Goal: Information Seeking & Learning: Learn about a topic

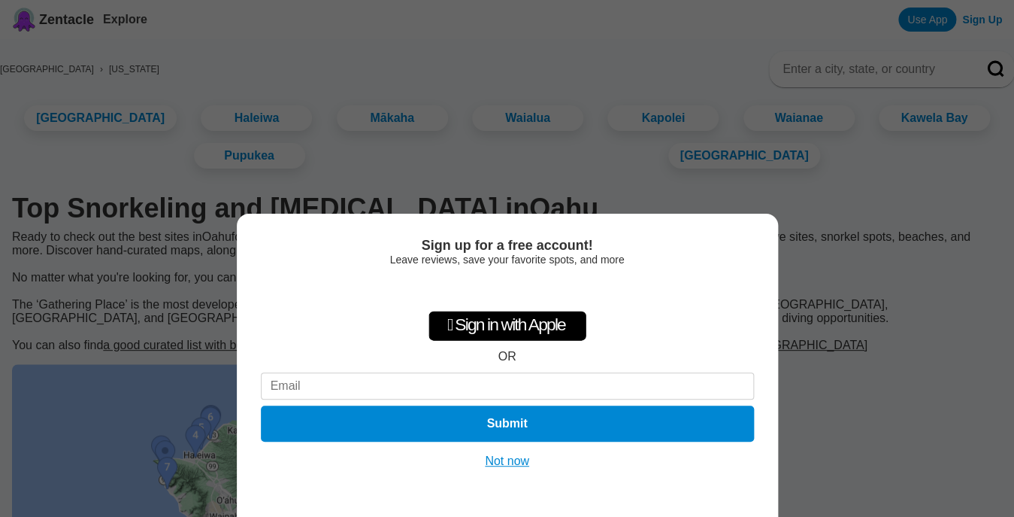
click at [502, 464] on button "Not now" at bounding box center [506, 460] width 53 height 15
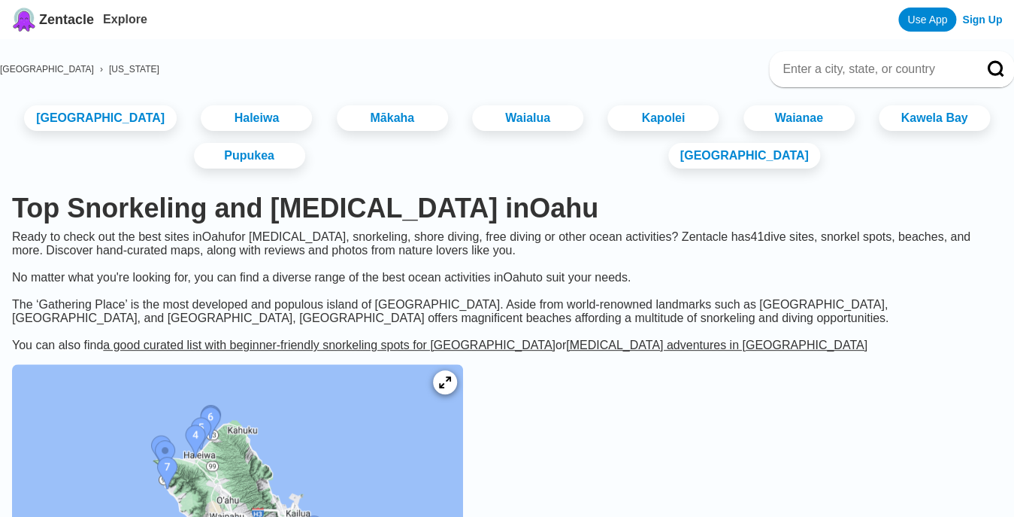
click at [129, 69] on span "[US_STATE]" at bounding box center [134, 69] width 50 height 11
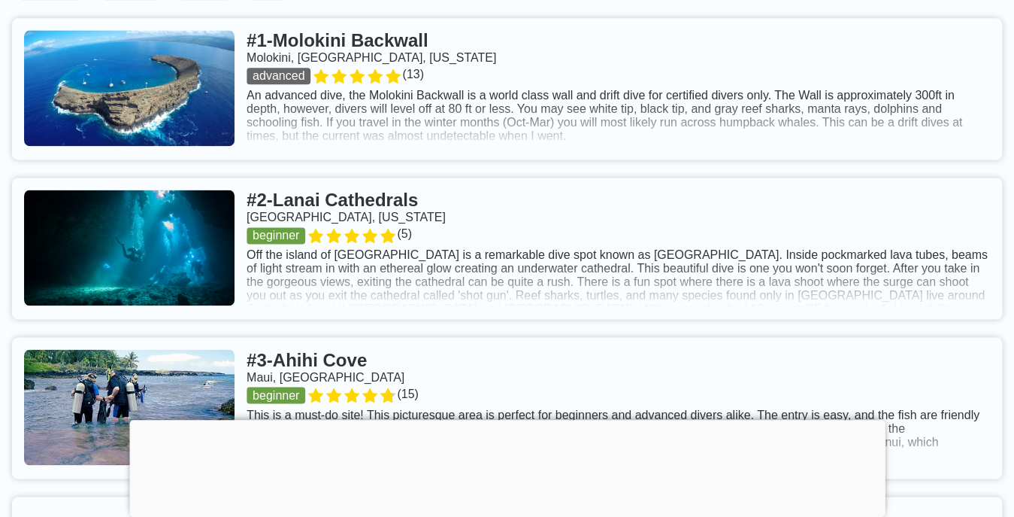
scroll to position [671, 0]
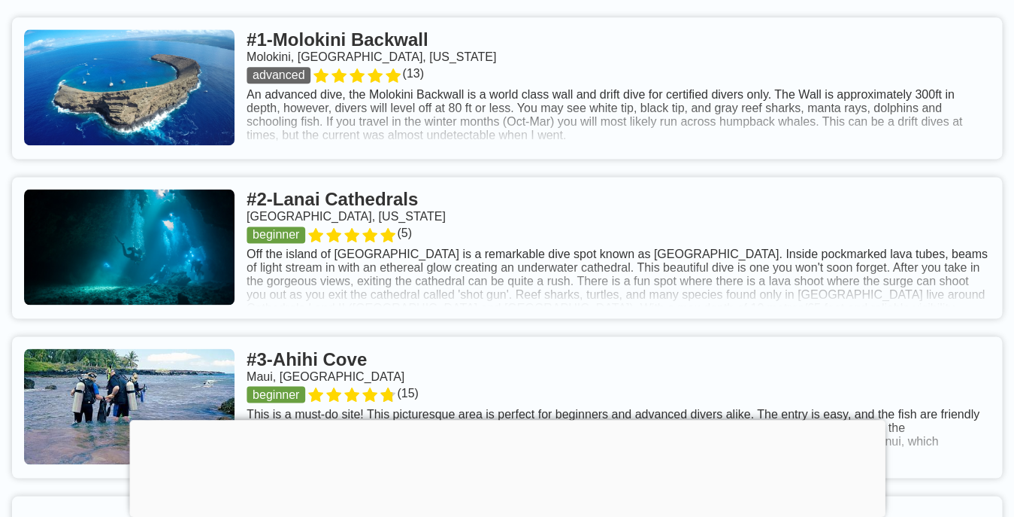
click at [448, 43] on link at bounding box center [507, 87] width 990 height 141
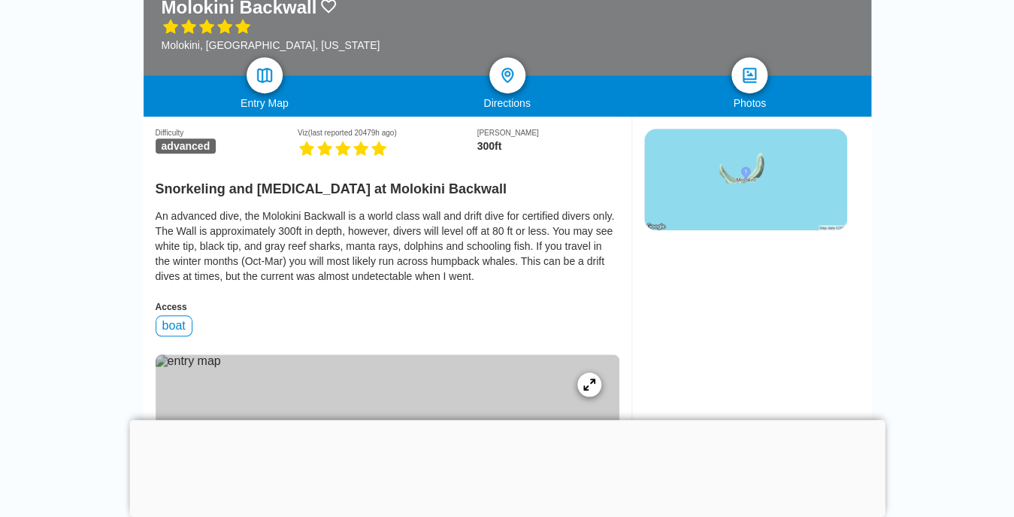
scroll to position [280, 0]
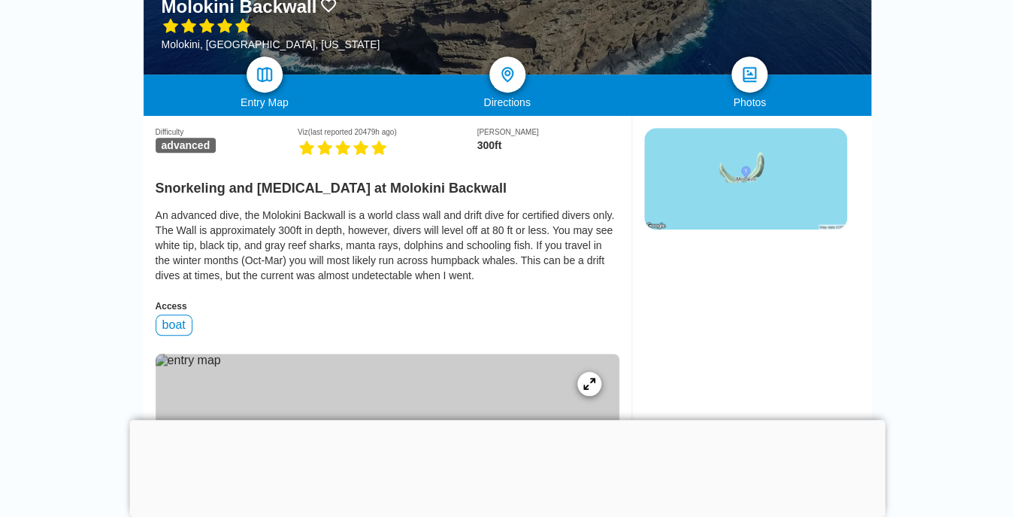
click at [515, 420] on div at bounding box center [507, 420] width 756 height 0
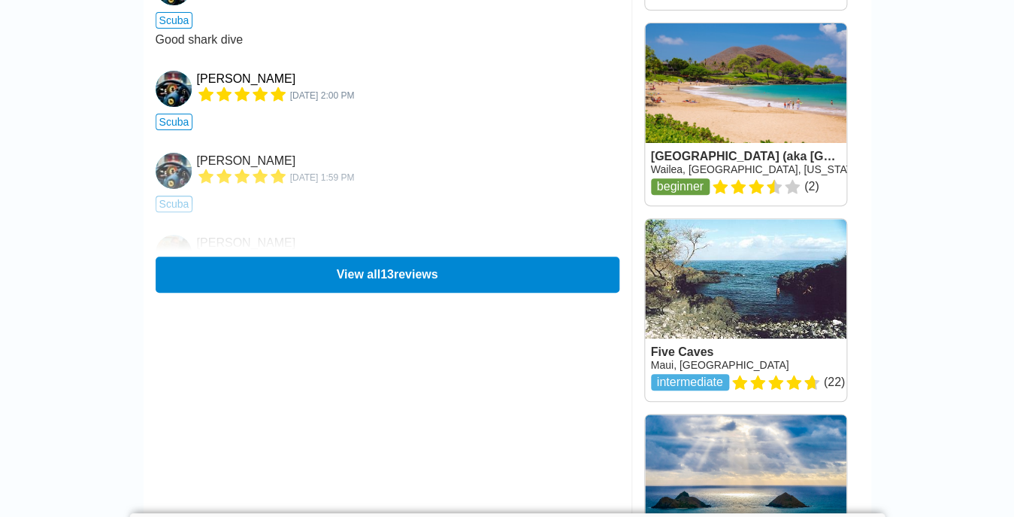
scroll to position [2108, 0]
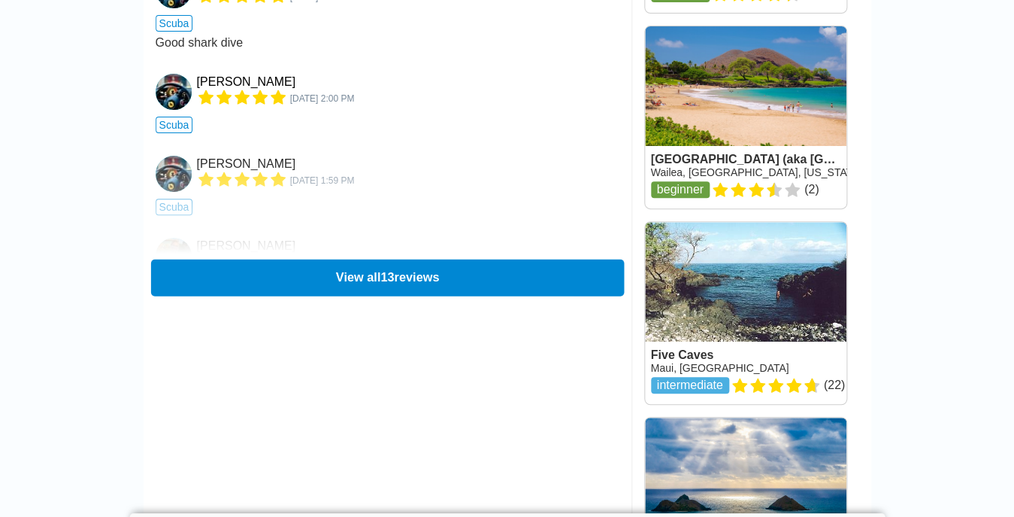
click at [399, 274] on button "View all 13 reviews" at bounding box center [386, 277] width 473 height 37
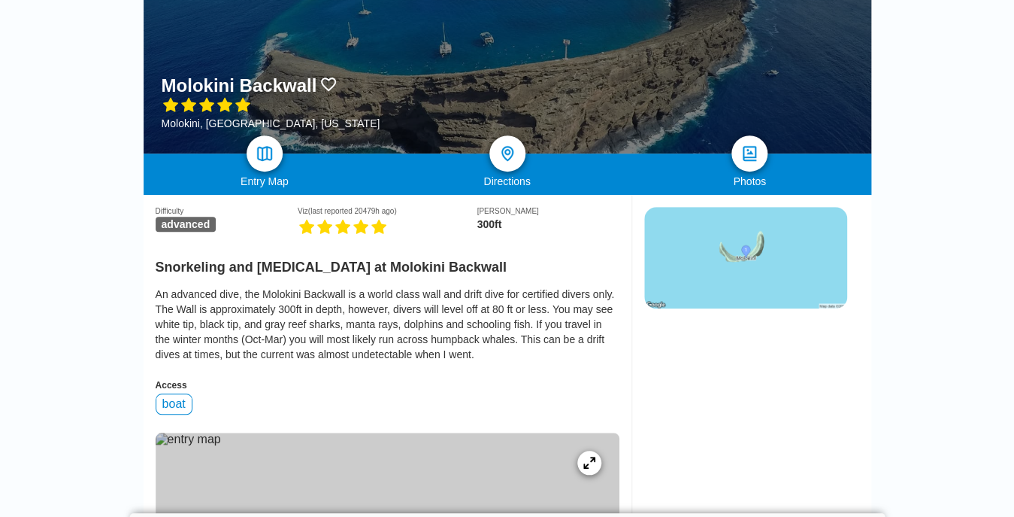
scroll to position [200, 0]
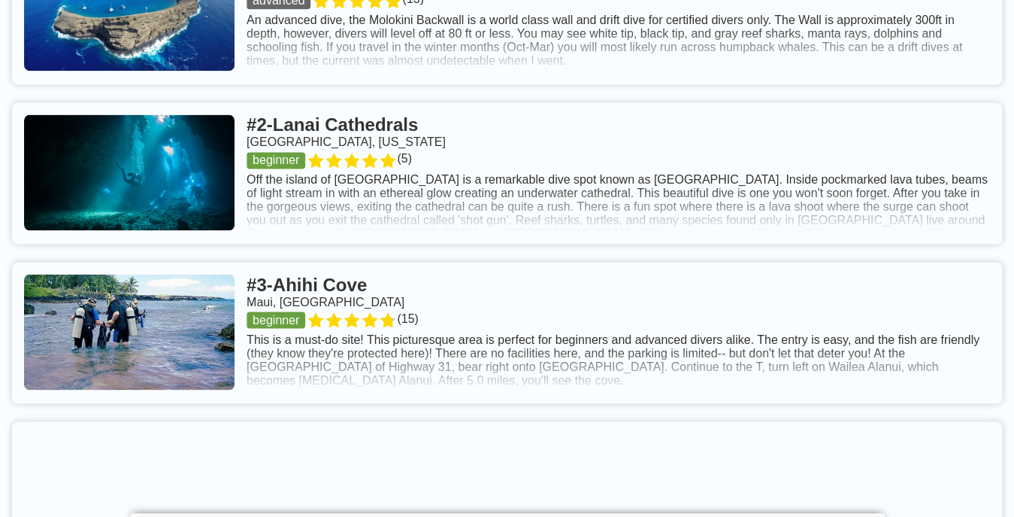
scroll to position [753, 0]
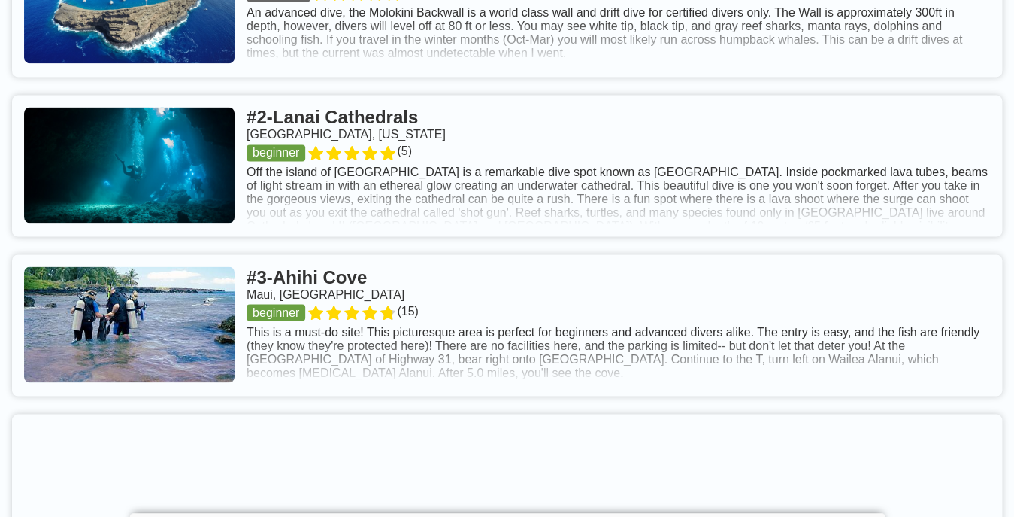
click at [414, 281] on link at bounding box center [507, 324] width 990 height 141
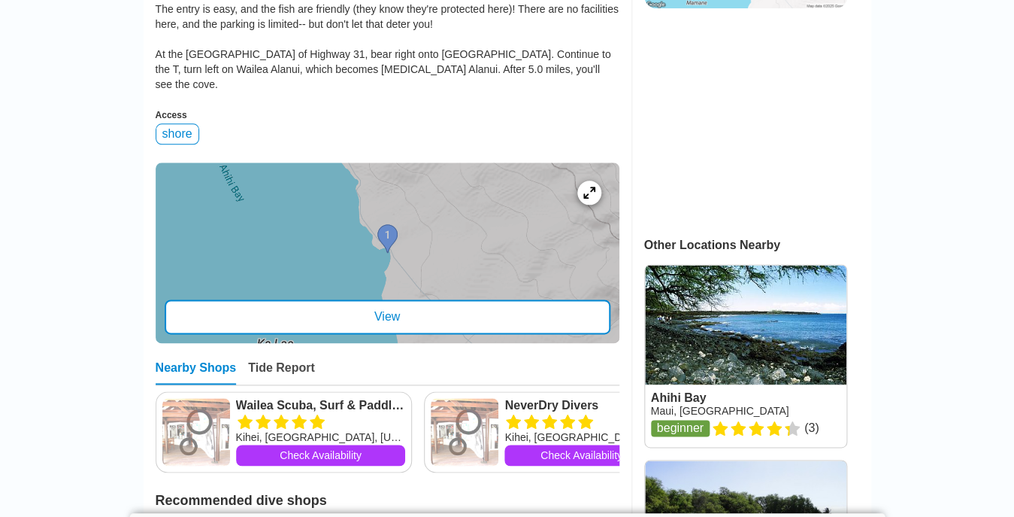
scroll to position [501, 0]
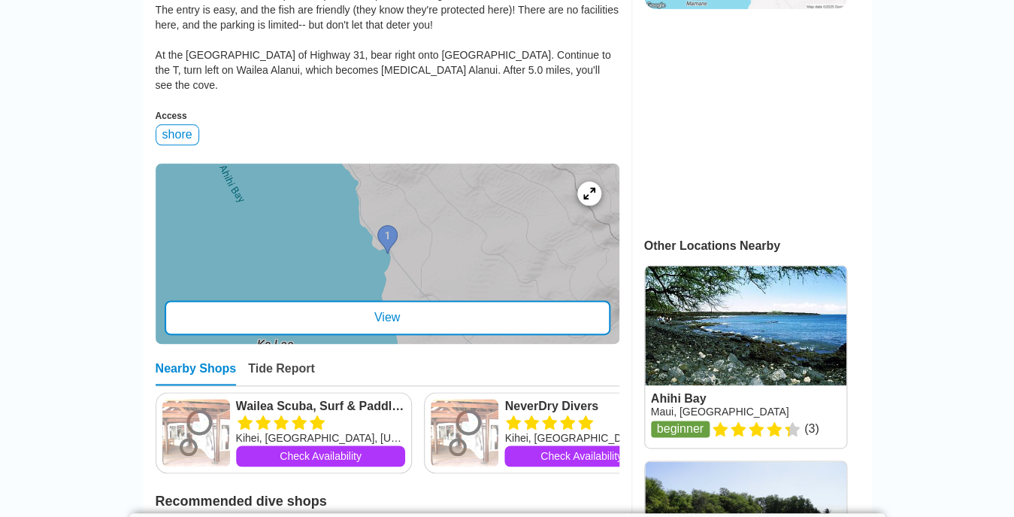
click at [406, 302] on div "View" at bounding box center [388, 317] width 446 height 35
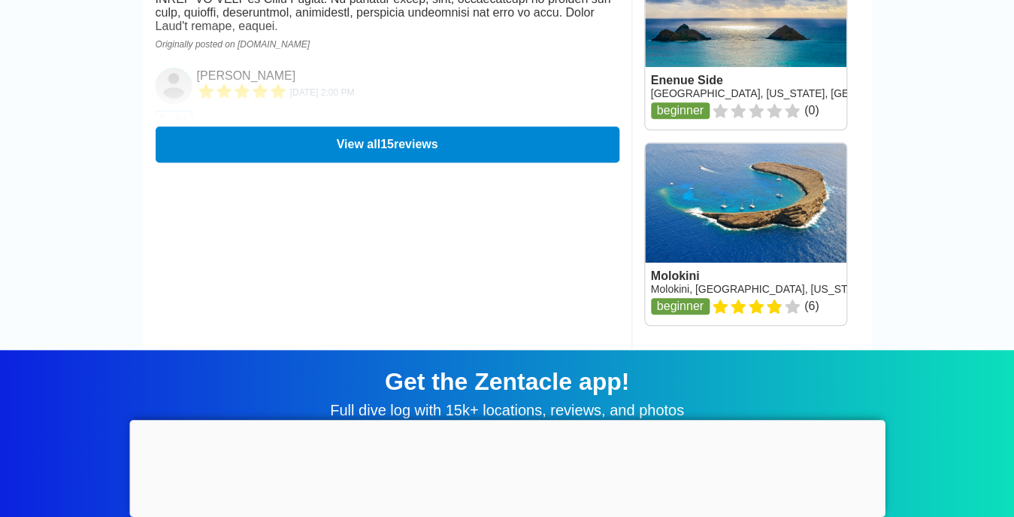
scroll to position [2384, 0]
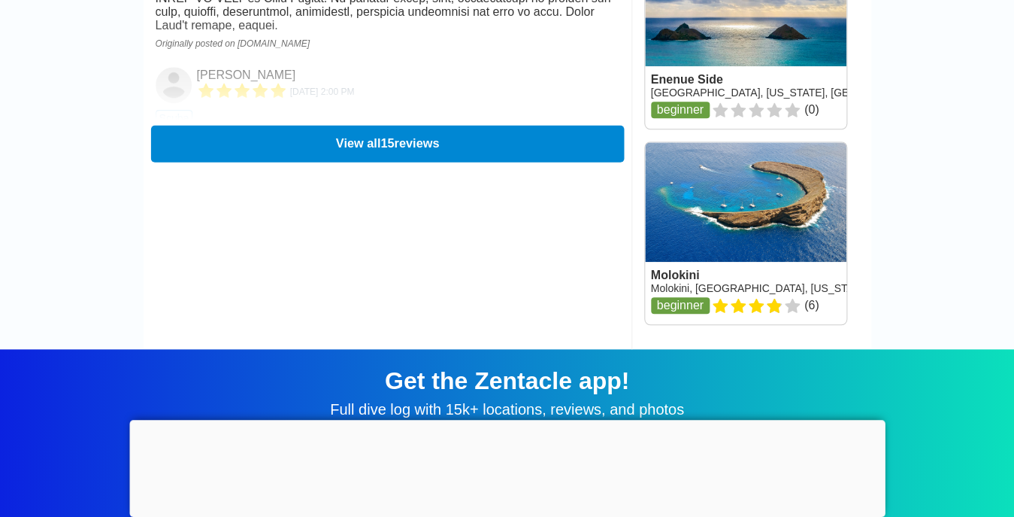
click at [369, 135] on button "View all 15 reviews" at bounding box center [386, 143] width 473 height 37
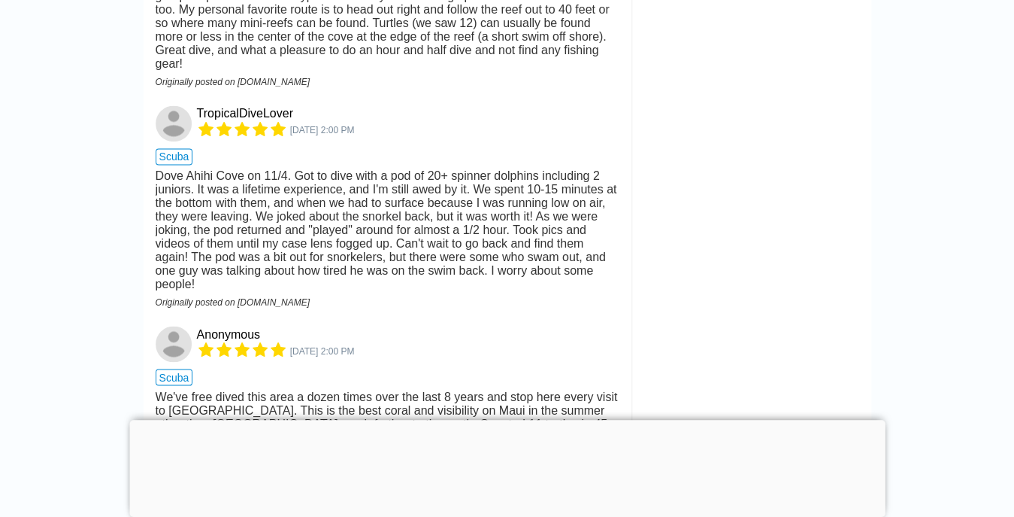
scroll to position [2720, 0]
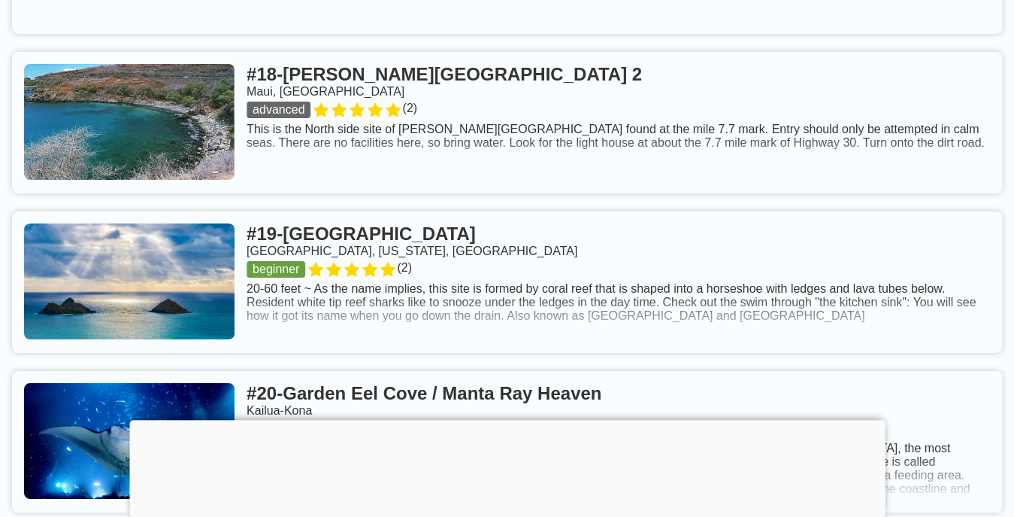
scroll to position [3836, 0]
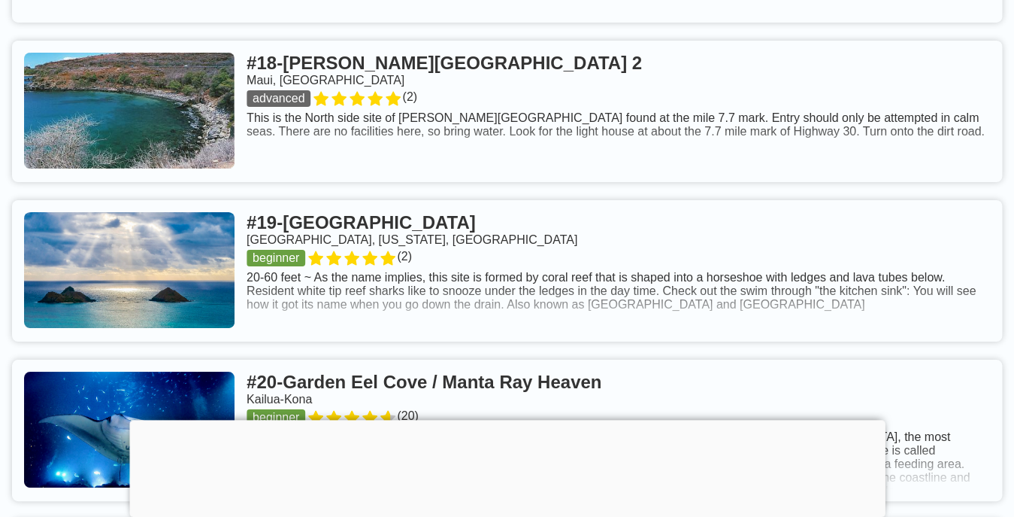
click at [514, 420] on div at bounding box center [507, 420] width 756 height 0
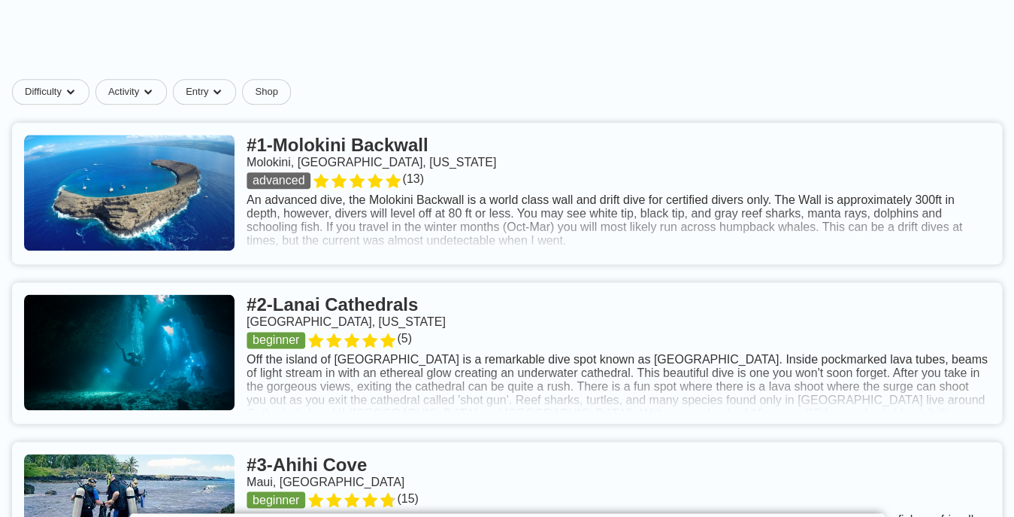
scroll to position [0, 0]
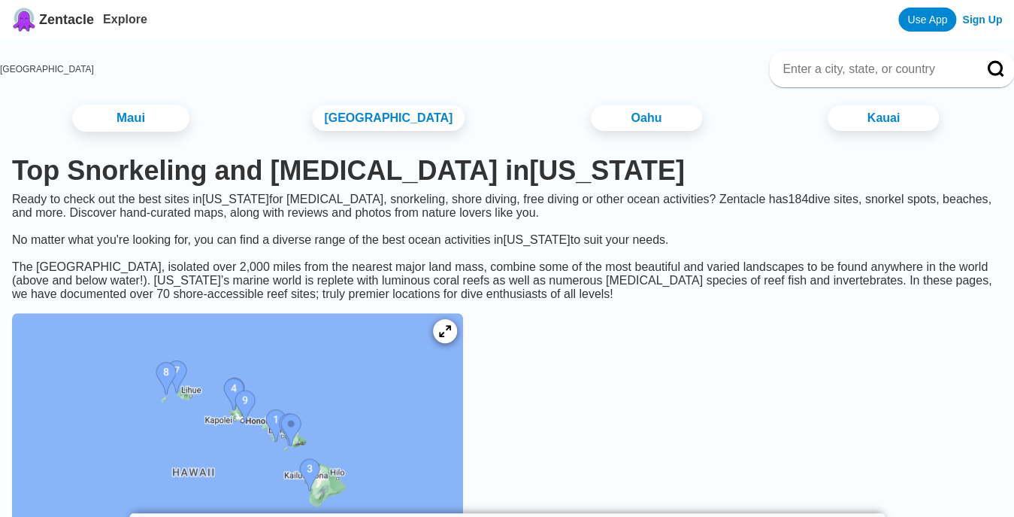
click at [156, 111] on link "Maui" at bounding box center [130, 118] width 117 height 27
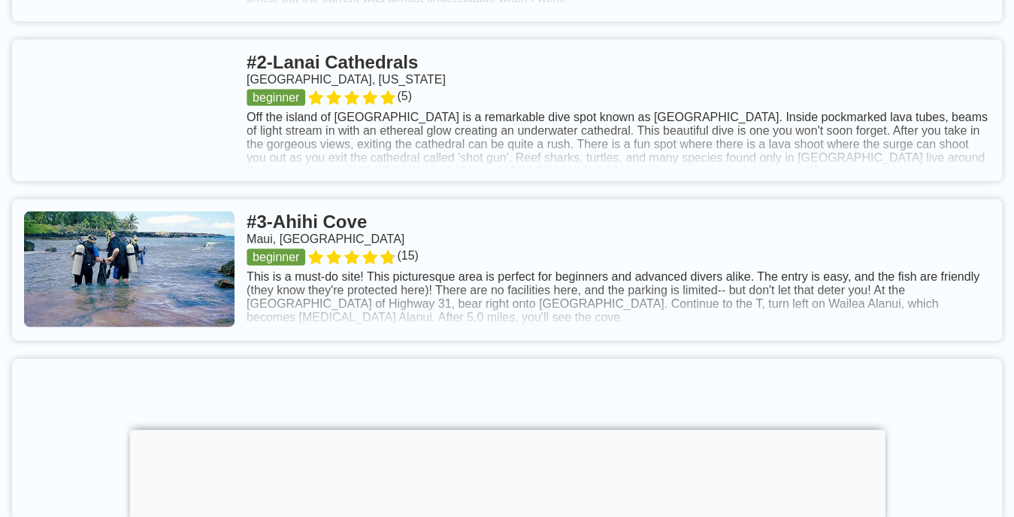
scroll to position [1022, 0]
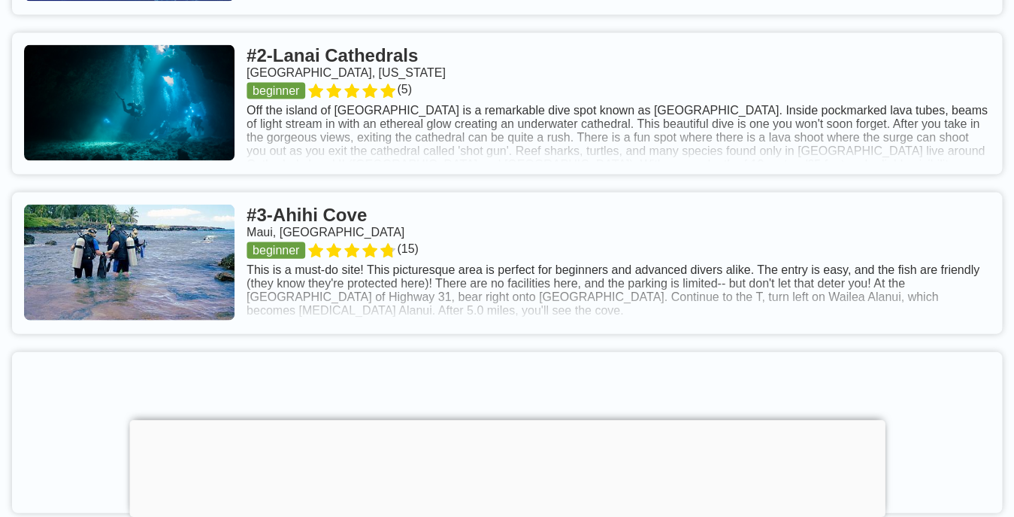
click at [515, 420] on div at bounding box center [507, 420] width 756 height 0
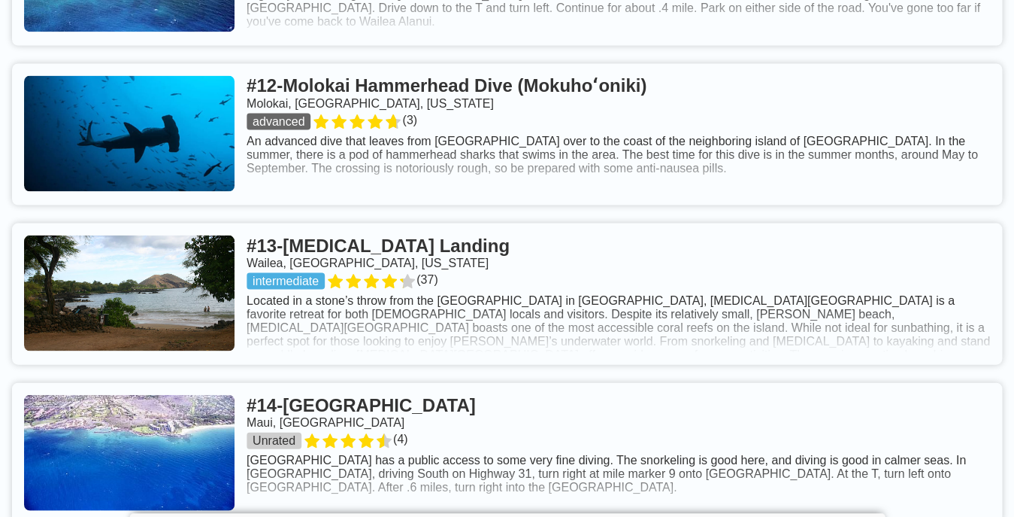
scroll to position [2940, 0]
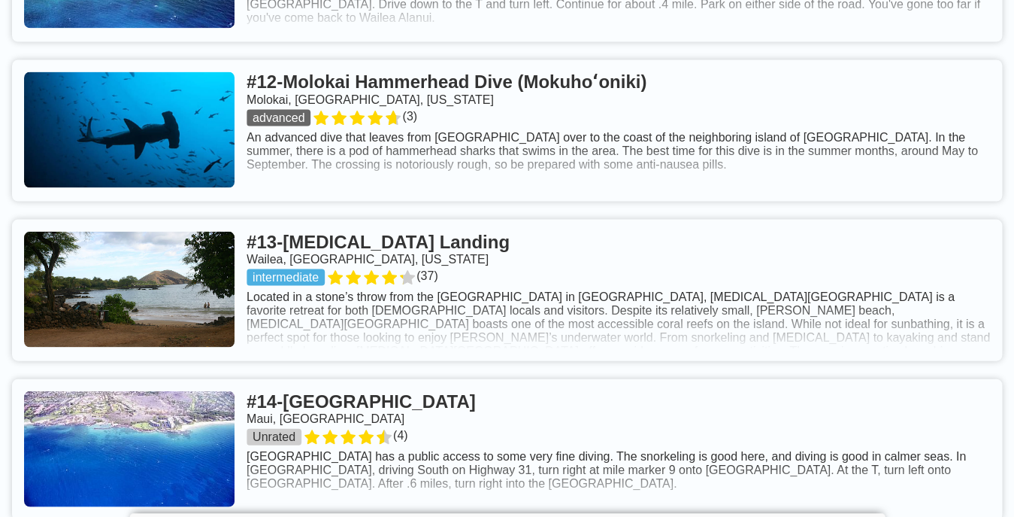
click at [441, 290] on link at bounding box center [507, 289] width 990 height 141
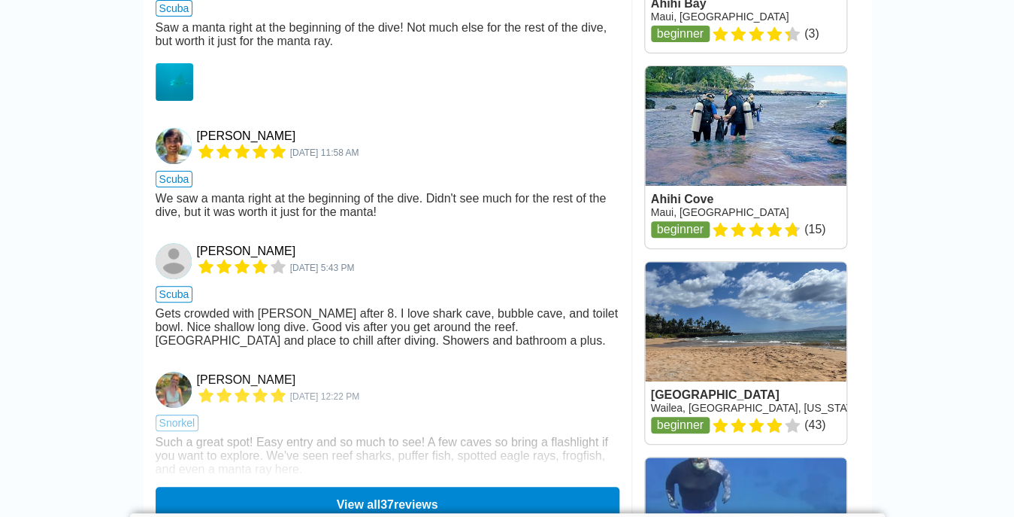
scroll to position [2072, 0]
